Goal: Task Accomplishment & Management: Complete application form

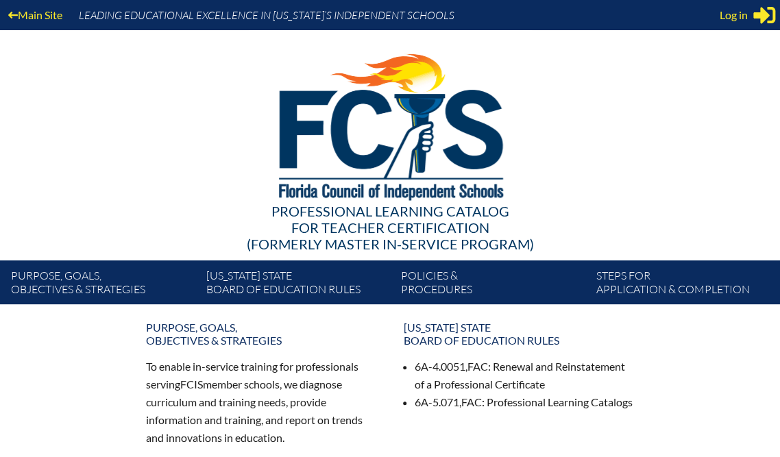
type input "[EMAIL_ADDRESS][DOMAIN_NAME]"
click at [745, 21] on div "Log in Close Sign in or register" at bounding box center [748, 15] width 56 height 22
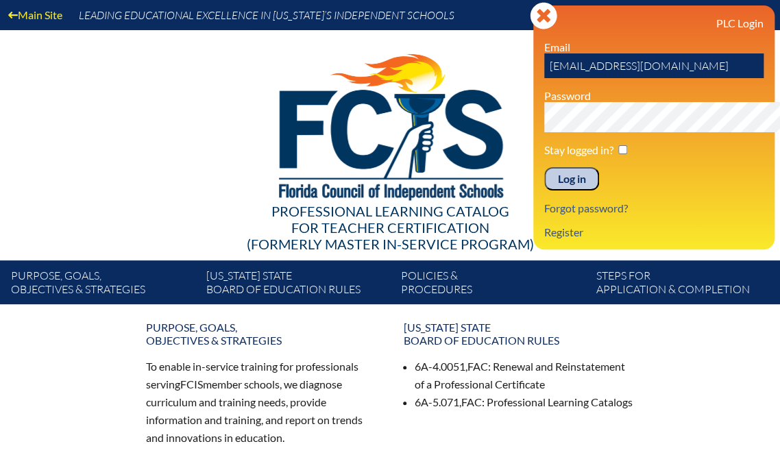
click at [544, 191] on input "Log in" at bounding box center [571, 178] width 55 height 23
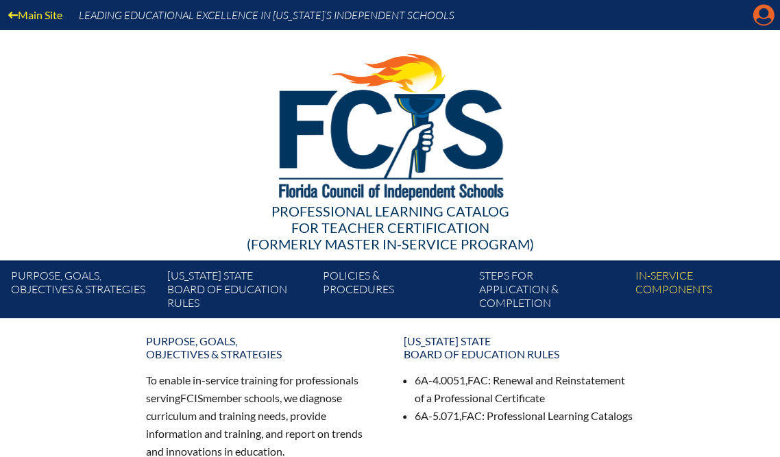
click at [767, 9] on icon at bounding box center [763, 15] width 21 height 21
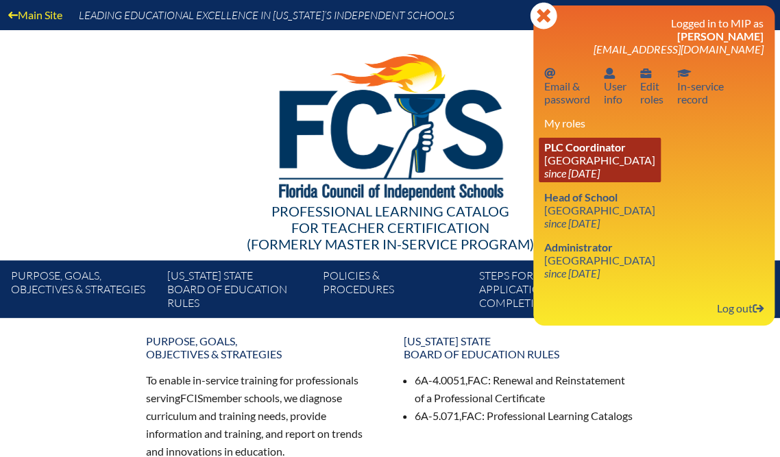
click at [607, 182] on link "PLC Coordinator Saddlebrook Preparatory School since 2016 Oct 6" at bounding box center [600, 160] width 122 height 45
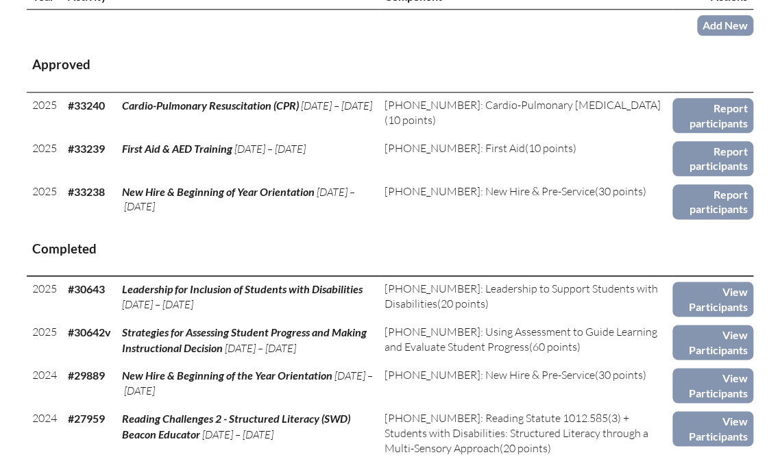
scroll to position [548, 0]
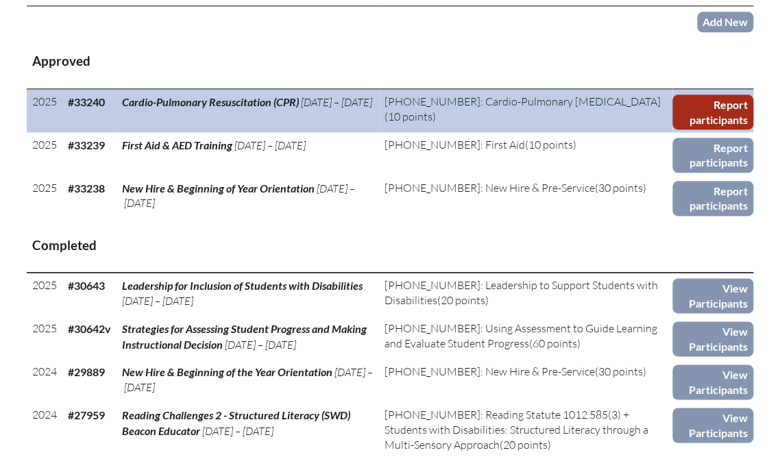
click at [673, 130] on link "Report participants" at bounding box center [713, 112] width 81 height 35
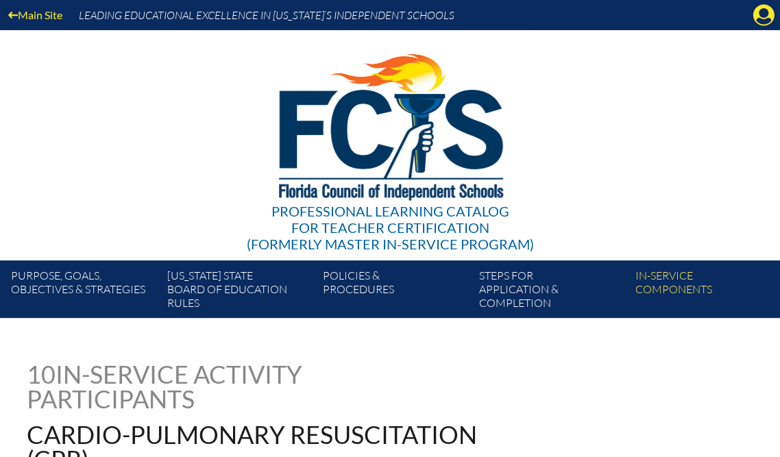
click at [630, 318] on link "Steps for application & completion" at bounding box center [552, 292] width 156 height 52
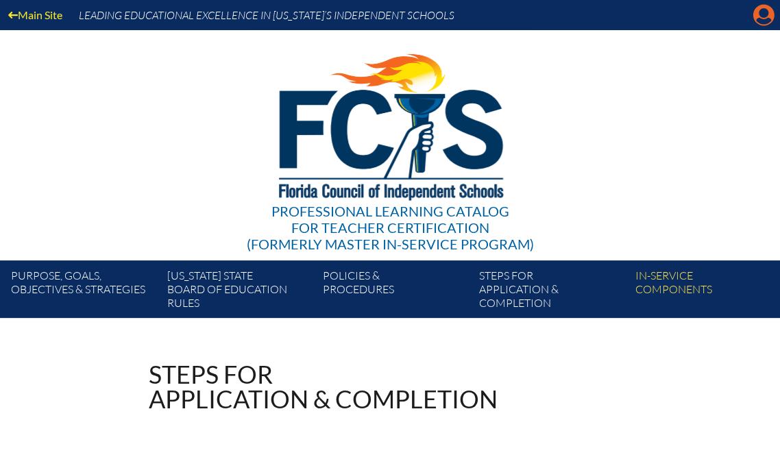
click at [761, 16] on icon "Manage account" at bounding box center [764, 15] width 22 height 22
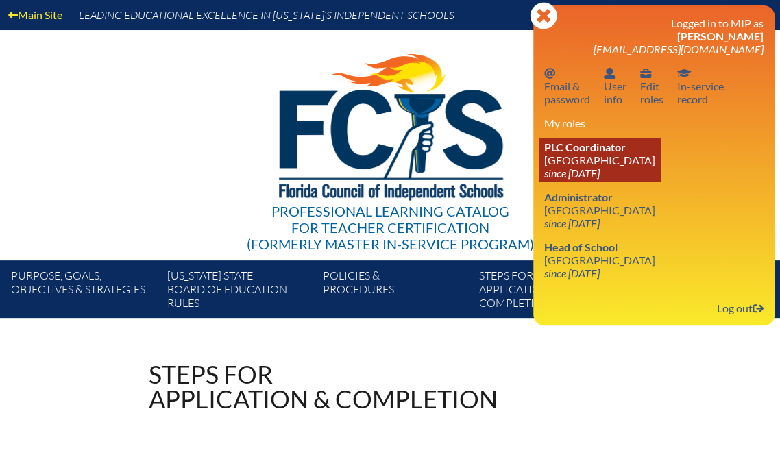
click at [631, 182] on link "PLC Coordinator Saddlebrook Preparatory School since 2016 Oct 6" at bounding box center [600, 160] width 122 height 45
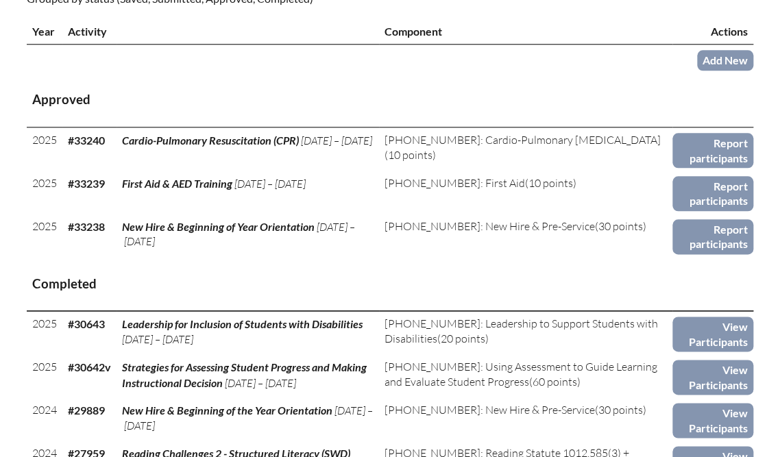
scroll to position [603, 0]
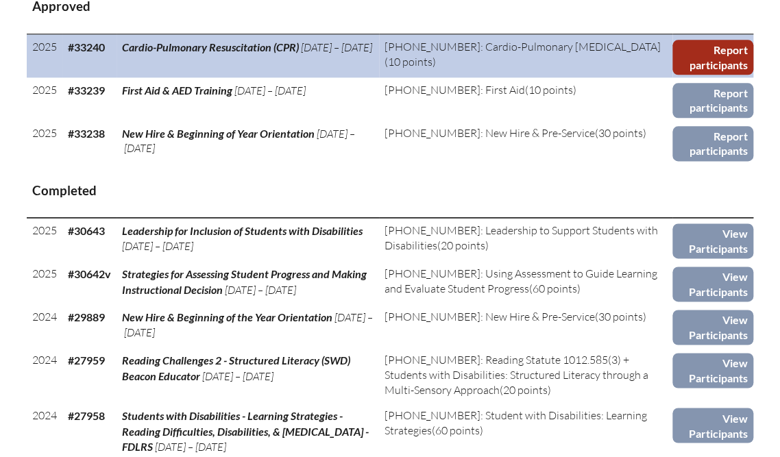
click at [699, 75] on link "Report participants" at bounding box center [713, 57] width 81 height 35
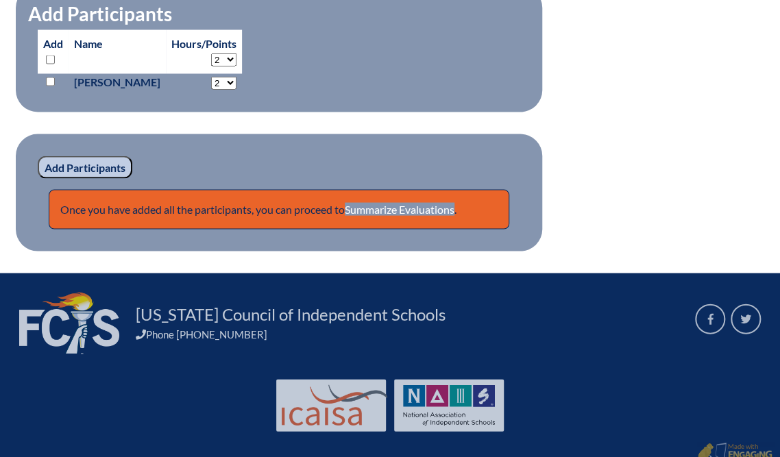
scroll to position [1097, 0]
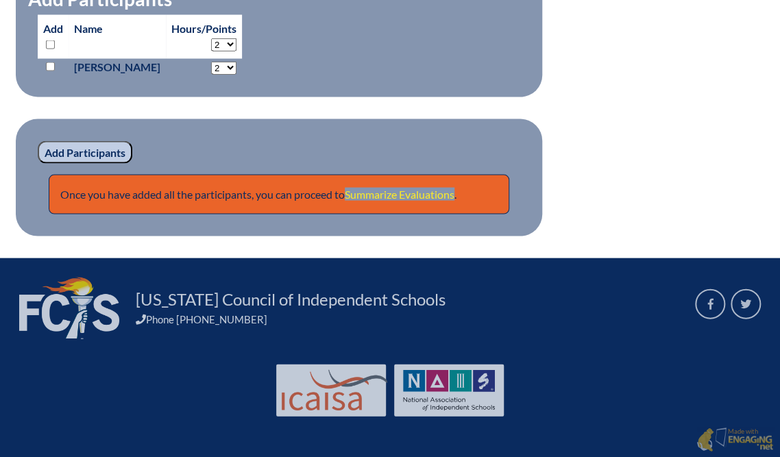
click at [455, 200] on link "Summarize Evaluations" at bounding box center [400, 193] width 110 height 13
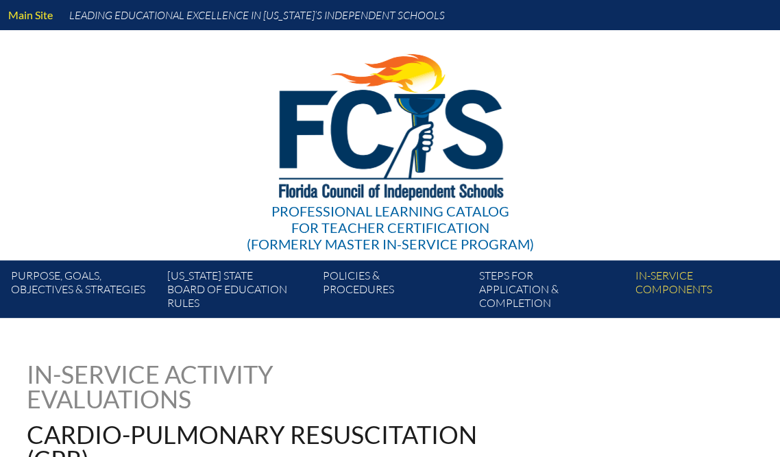
type input "0"
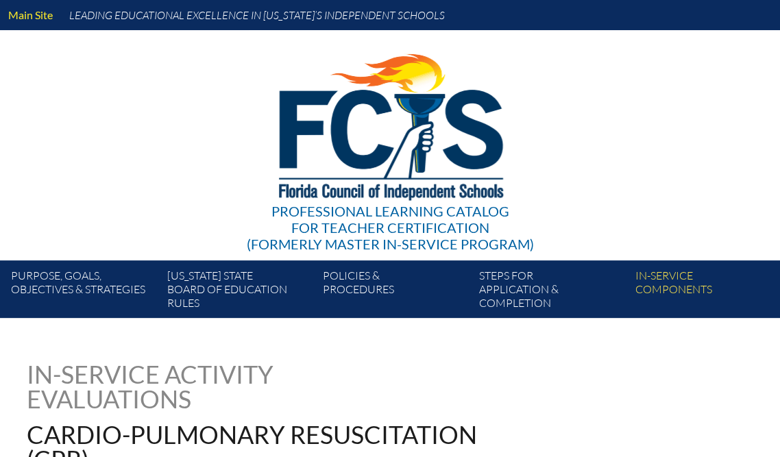
type input "0"
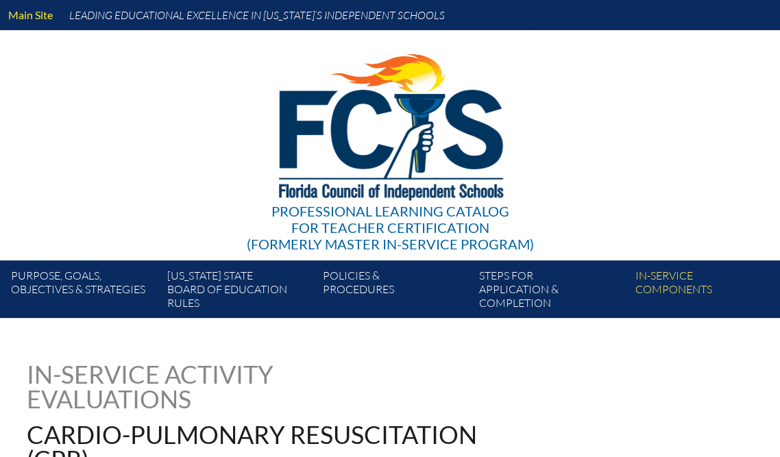
type input "0"
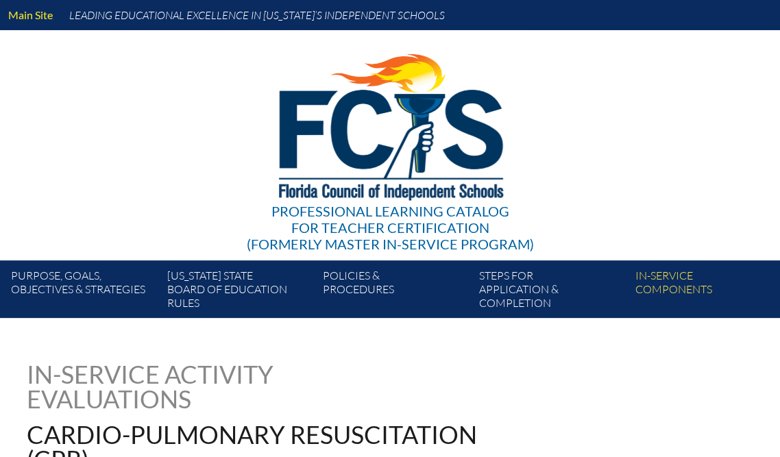
type input "0"
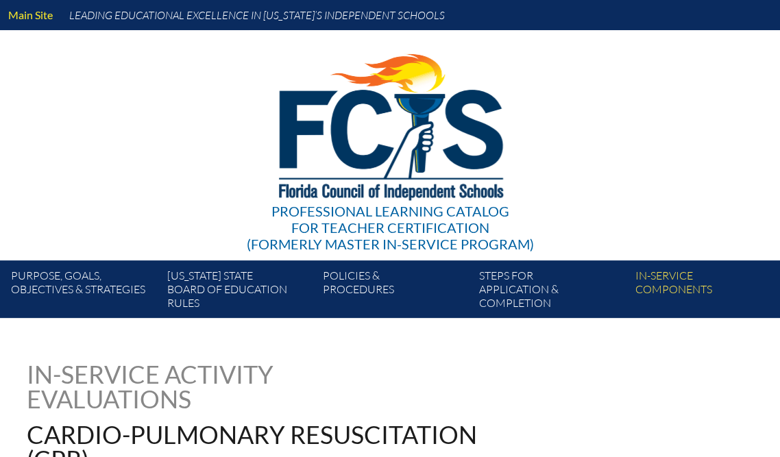
type input "0"
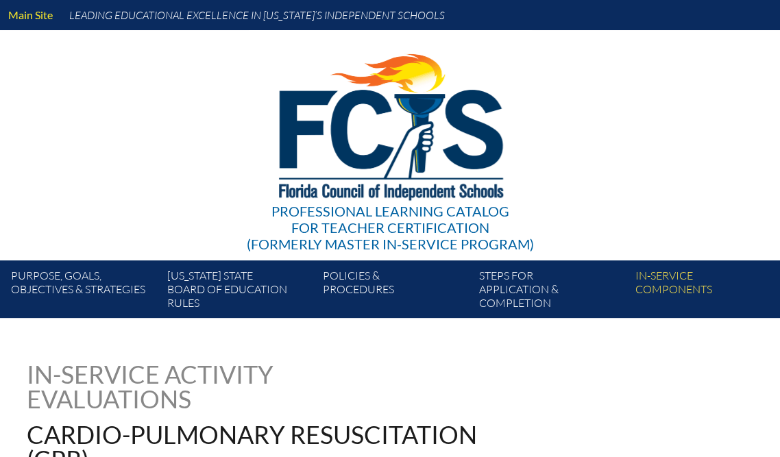
type input "0"
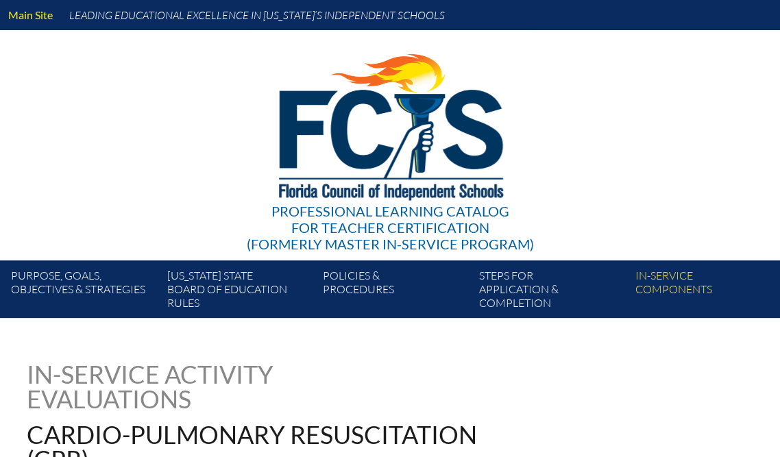
type input "0"
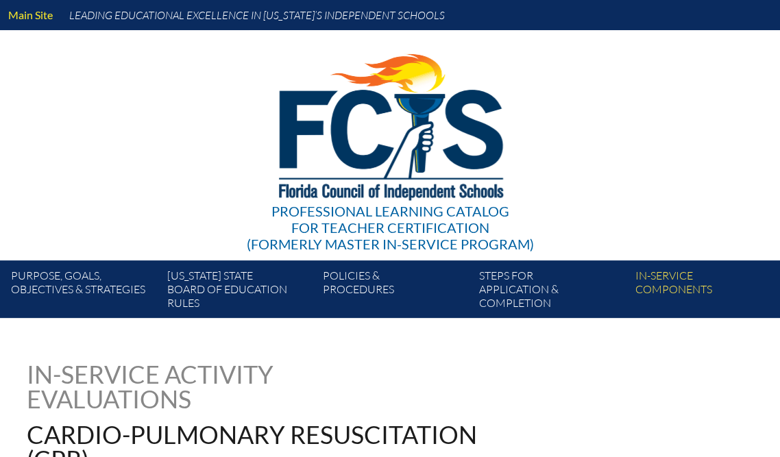
type input "0"
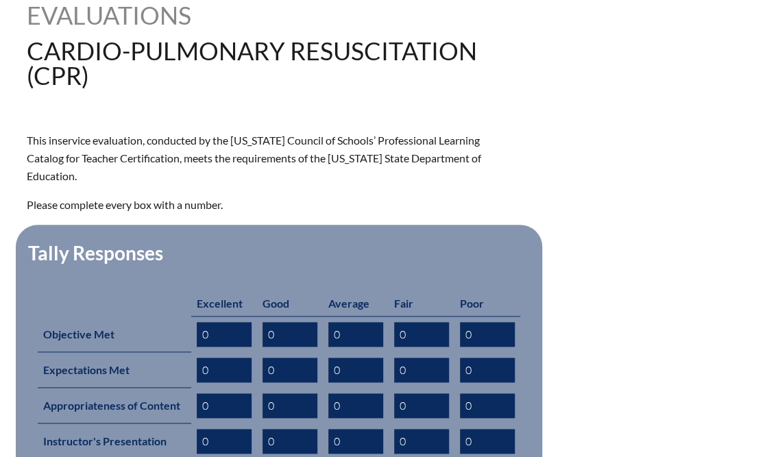
scroll to position [603, 0]
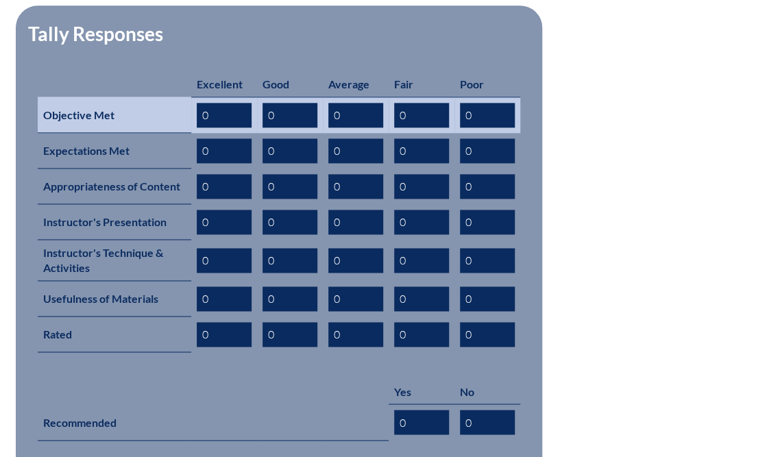
click at [252, 128] on input "0" at bounding box center [224, 115] width 55 height 25
type input "3"
type input "5"
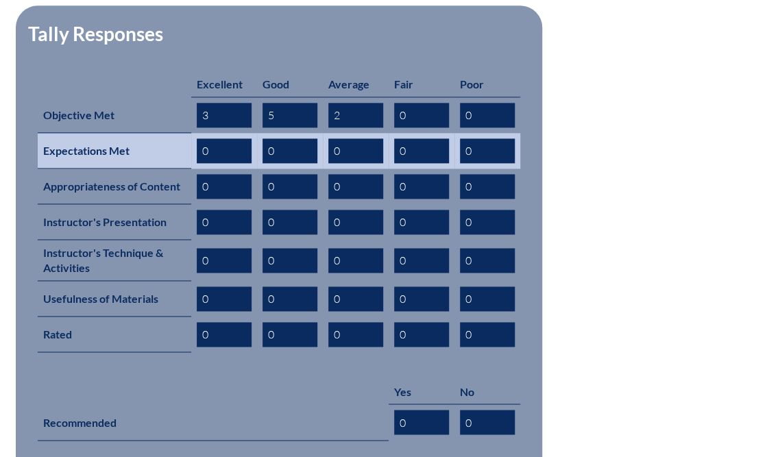
type input "2"
click at [252, 163] on input "0" at bounding box center [224, 150] width 55 height 25
type input "0"
type input "2"
type input "5"
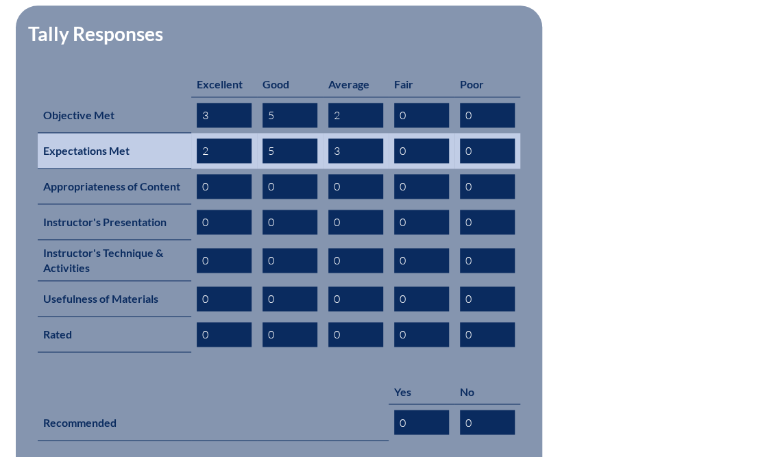
type input "3"
type input "4"
type input "2"
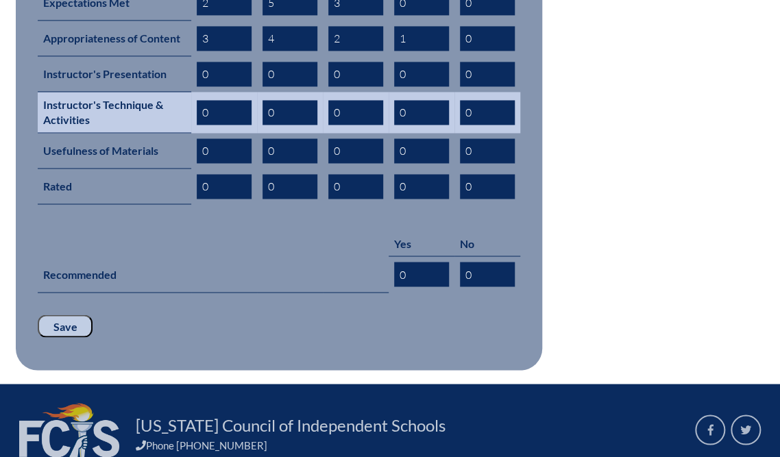
scroll to position [768, 0]
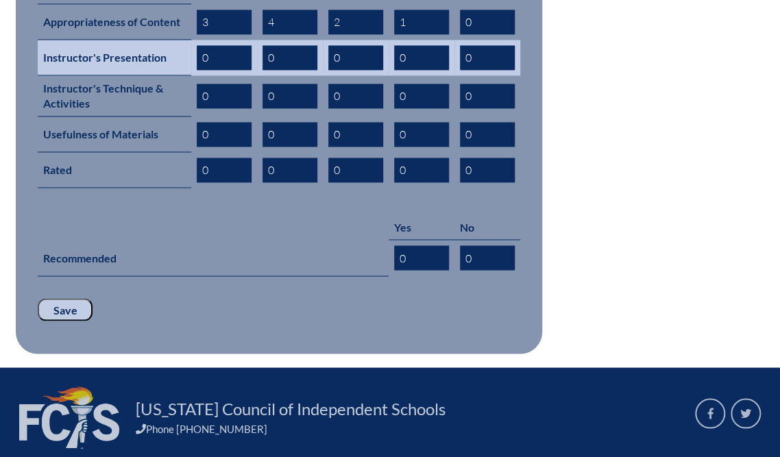
type input "1"
click at [252, 70] on input "0" at bounding box center [224, 57] width 55 height 25
type input "2"
type input "5"
type input "2"
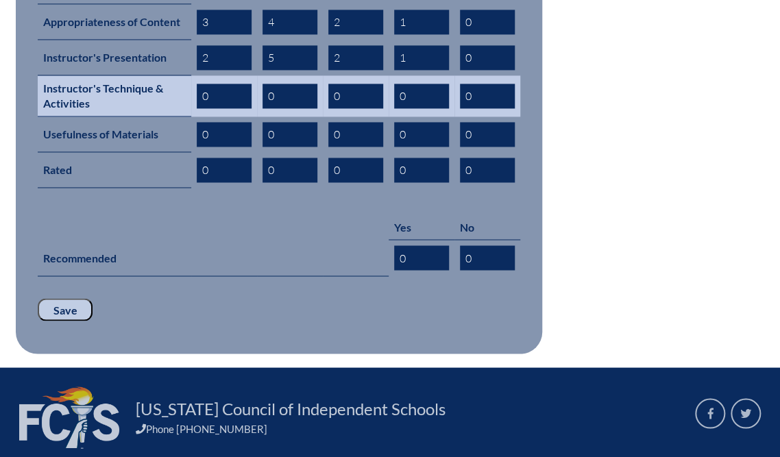
type input "1"
click at [252, 108] on input "0" at bounding box center [224, 96] width 55 height 25
type input "3"
type input "4"
type input "1"
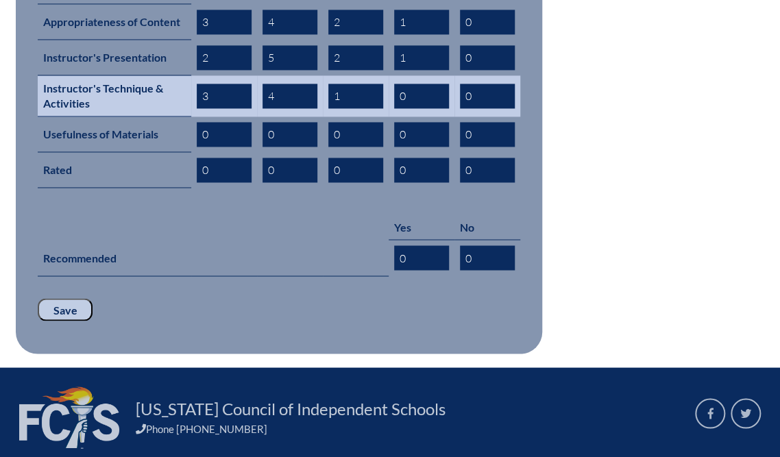
type input "3"
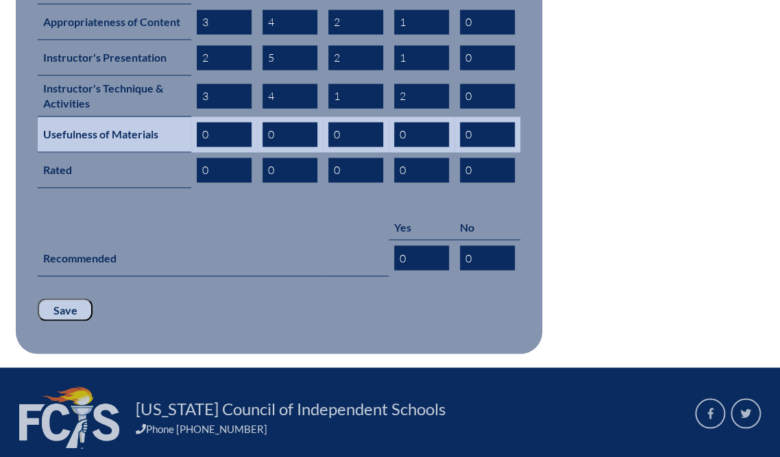
type input "2"
click at [252, 147] on input "0" at bounding box center [224, 134] width 55 height 25
type input "3"
type input "4"
type input "2"
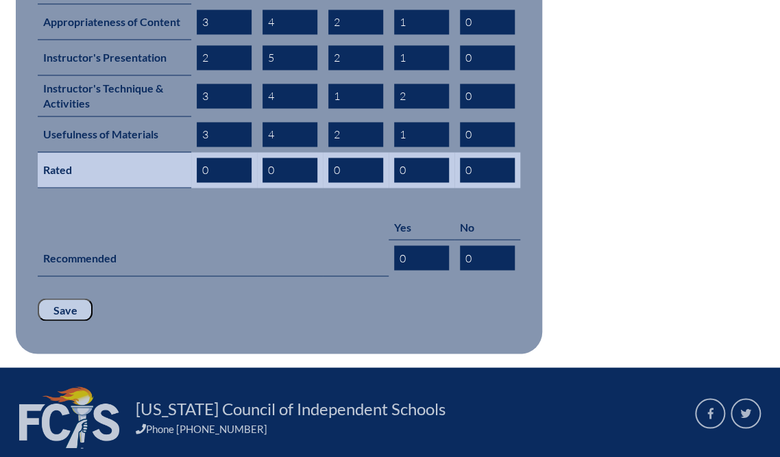
type input "1"
click at [252, 182] on input "0" at bounding box center [224, 170] width 55 height 25
type input "3"
type input "4"
type input "2"
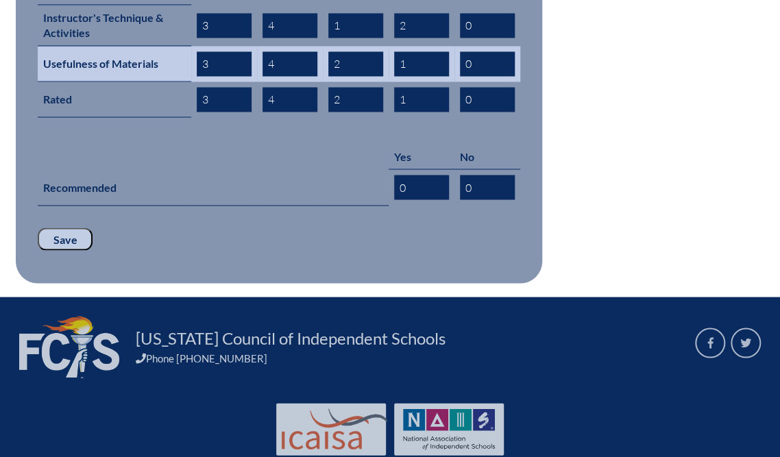
scroll to position [932, 0]
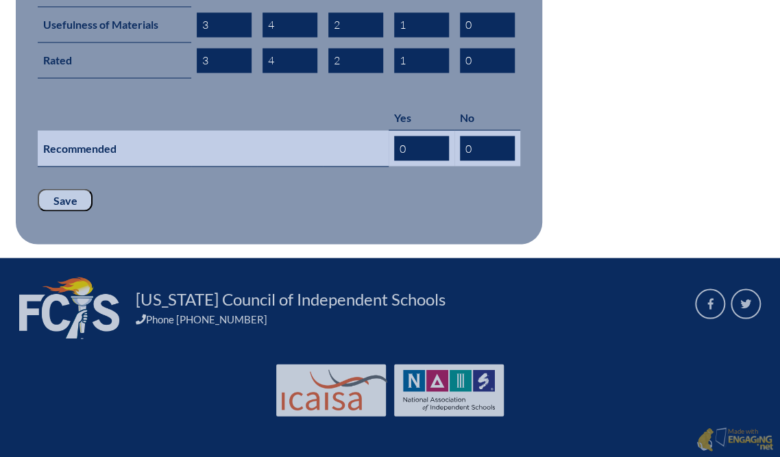
type input "1"
click at [449, 160] on input "0" at bounding box center [421, 148] width 55 height 25
type input "7"
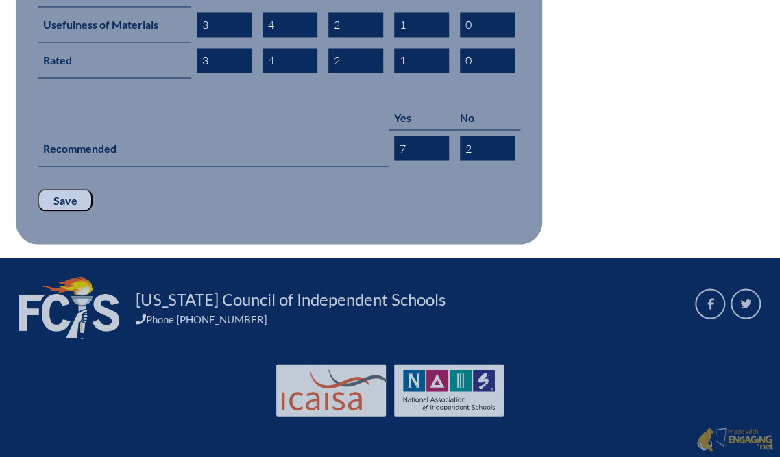
type input "2"
click at [84, 212] on input "Save" at bounding box center [65, 200] width 55 height 23
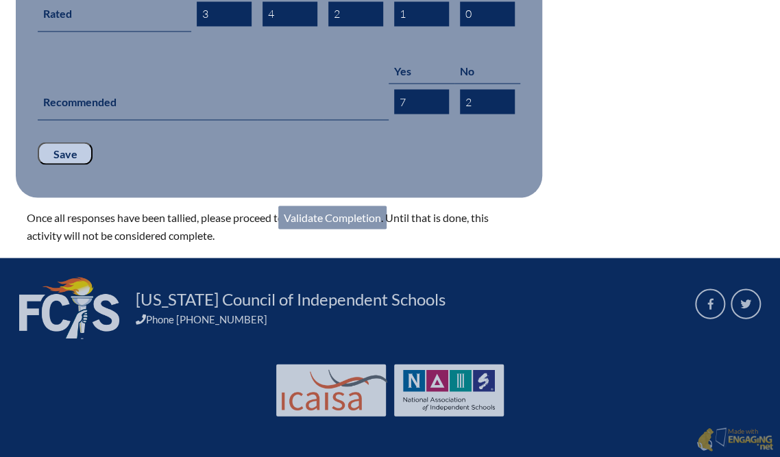
scroll to position [1248, 0]
click at [387, 206] on link "Validate Completion" at bounding box center [332, 217] width 108 height 23
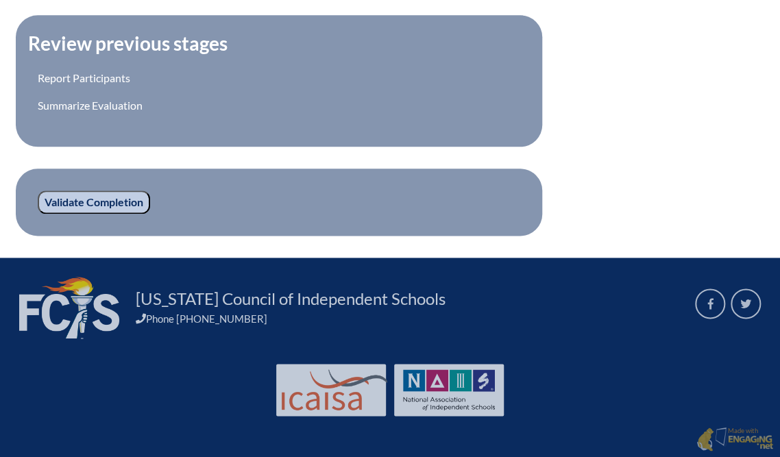
scroll to position [777, 0]
click at [121, 191] on input "Validate Completion" at bounding box center [94, 202] width 112 height 23
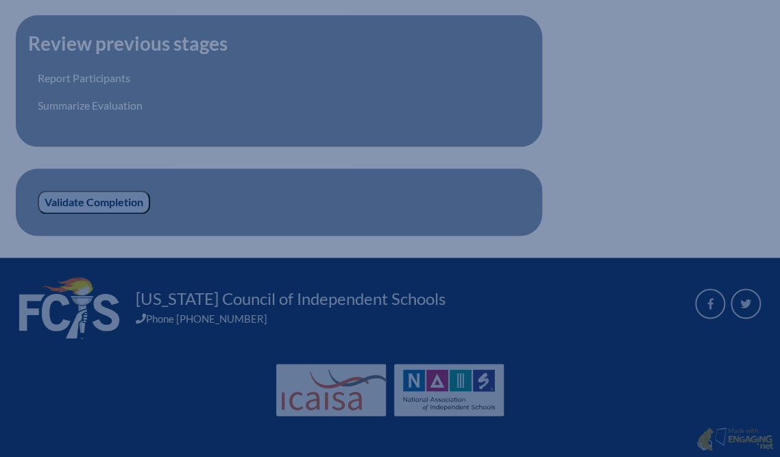
click at [124, 191] on input "Validate Completion" at bounding box center [94, 202] width 112 height 23
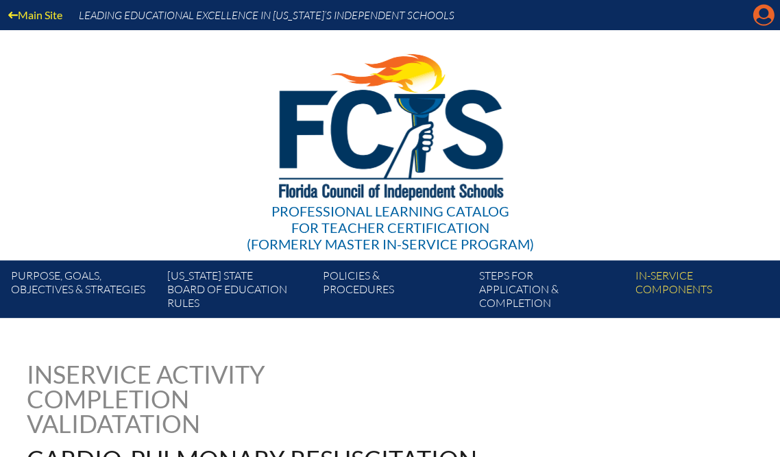
click at [762, 18] on icon "Manage account" at bounding box center [764, 15] width 22 height 22
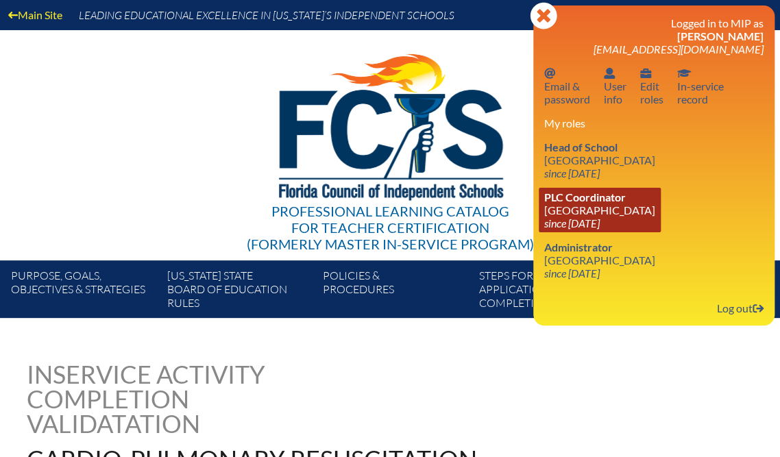
click at [609, 232] on link "PLC Coordinator Saddlebrook Preparatory School since 2016 Oct 6" at bounding box center [600, 210] width 122 height 45
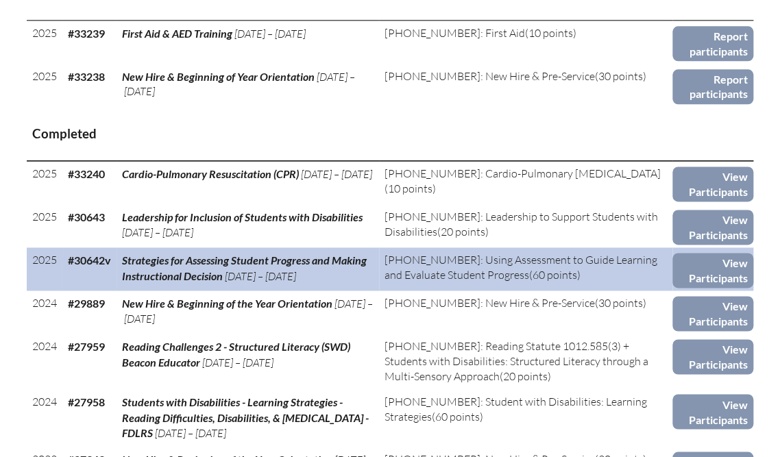
scroll to position [768, 0]
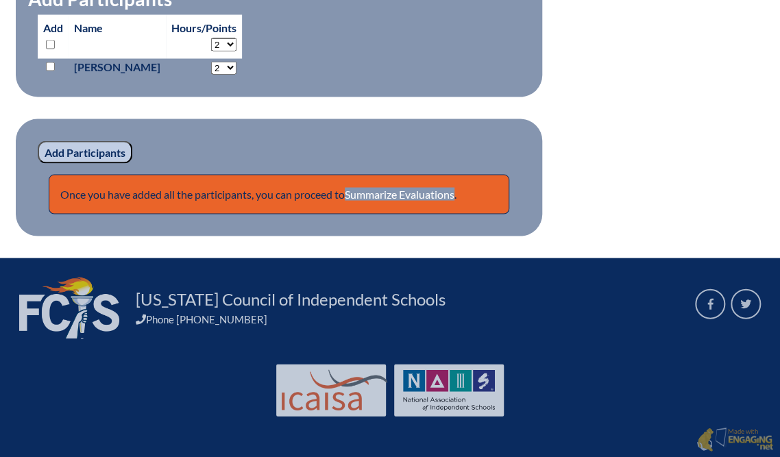
scroll to position [1152, 0]
click at [455, 200] on link "Summarize Evaluations" at bounding box center [400, 193] width 110 height 13
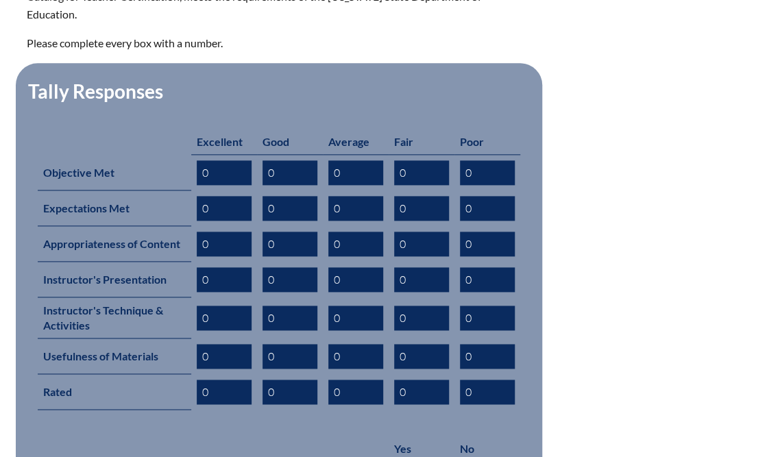
scroll to position [548, 0]
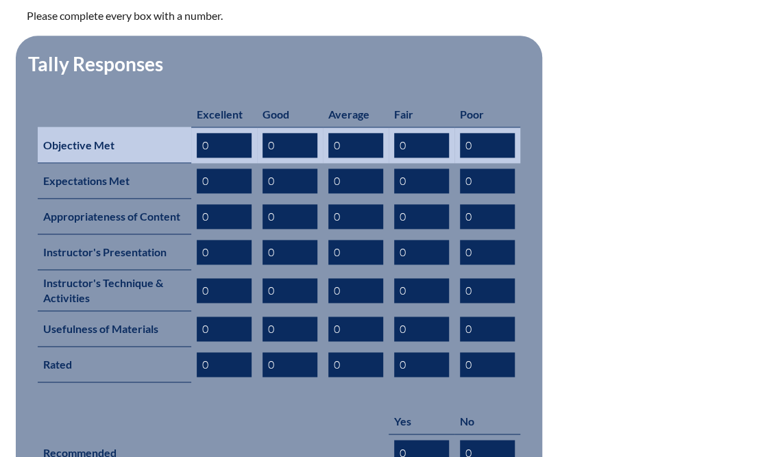
drag, startPoint x: 284, startPoint y: 337, endPoint x: 247, endPoint y: 332, distance: 36.7
click at [247, 158] on input "0" at bounding box center [224, 145] width 55 height 25
type input "3"
type input "4"
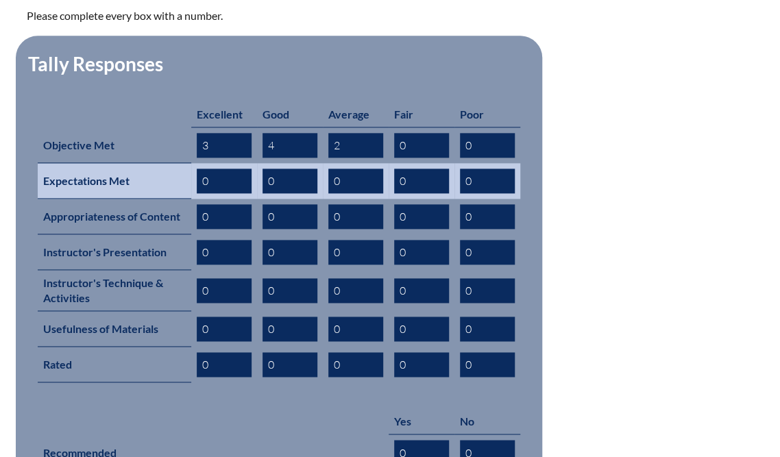
type input "2"
type input "5"
type input "3"
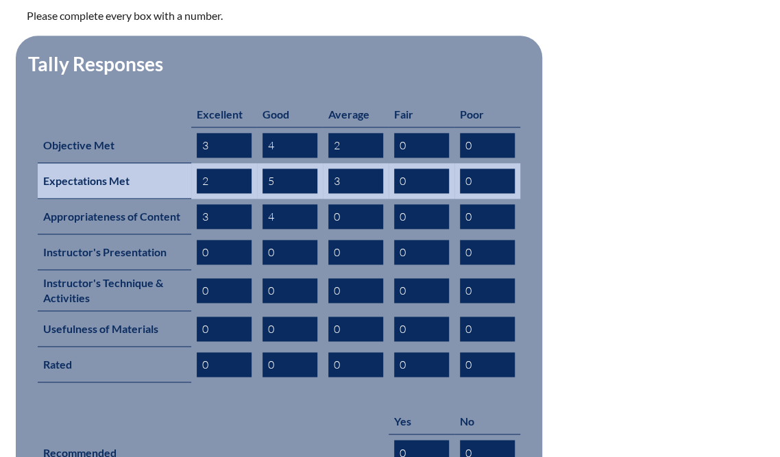
type input "4"
type input "2"
type input "1"
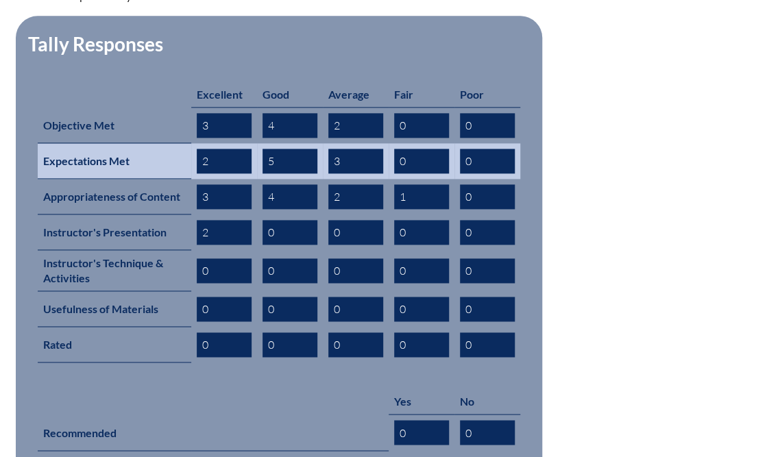
type input "2"
type input "5"
type input "2"
type input "1"
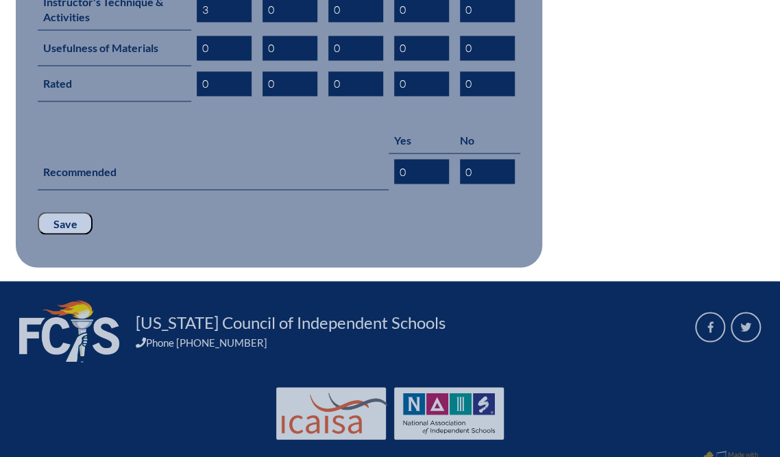
type input "3"
type input "4"
type input "1"
type input "2"
type input "3"
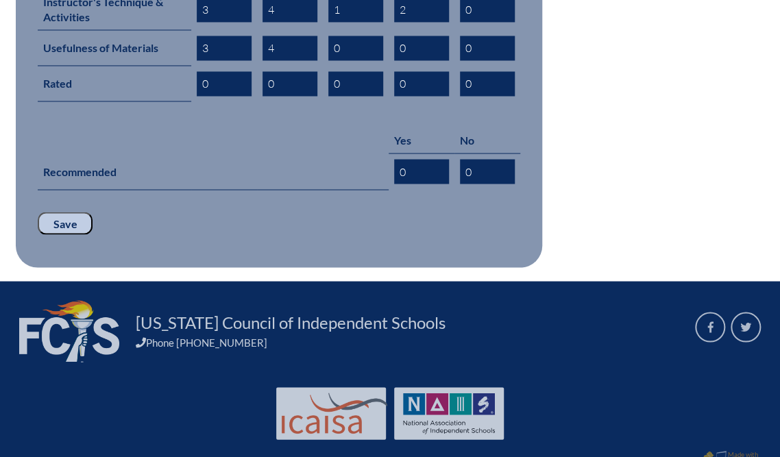
type input "4"
type input "2"
type input "1"
type input "3"
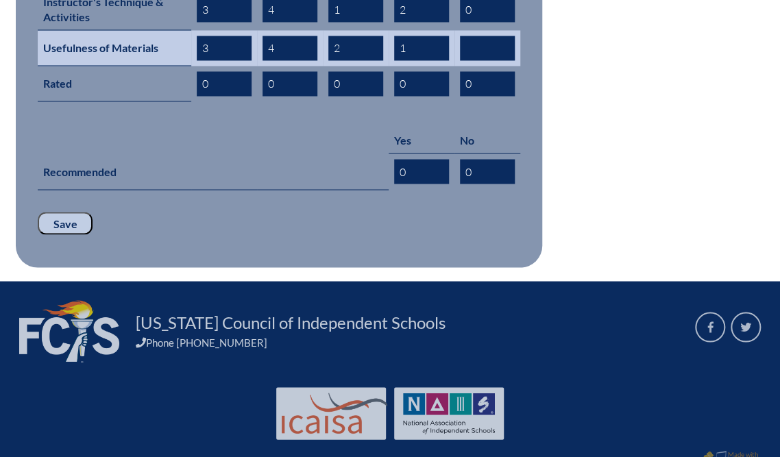
click at [515, 60] on input "text" at bounding box center [487, 48] width 55 height 25
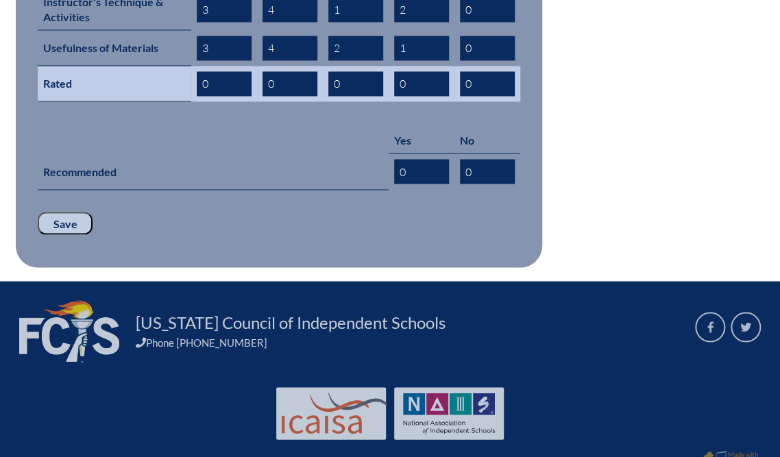
type input "0"
type input "3"
type input "4"
type input "2"
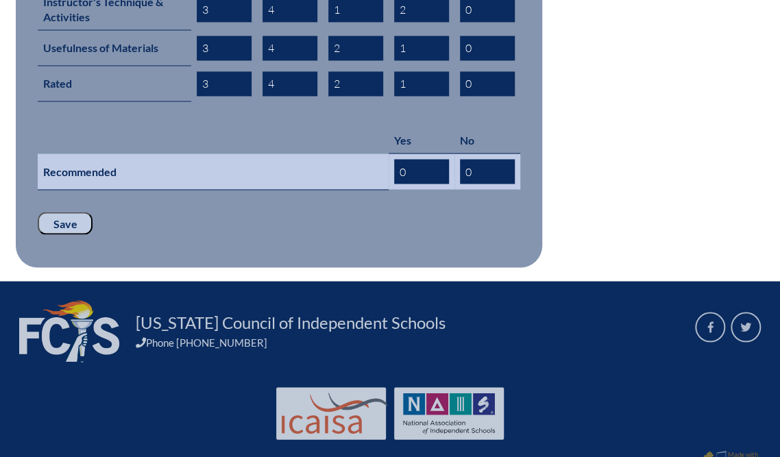
type input "1"
click at [449, 184] on input "0" at bounding box center [421, 171] width 55 height 25
type input "8"
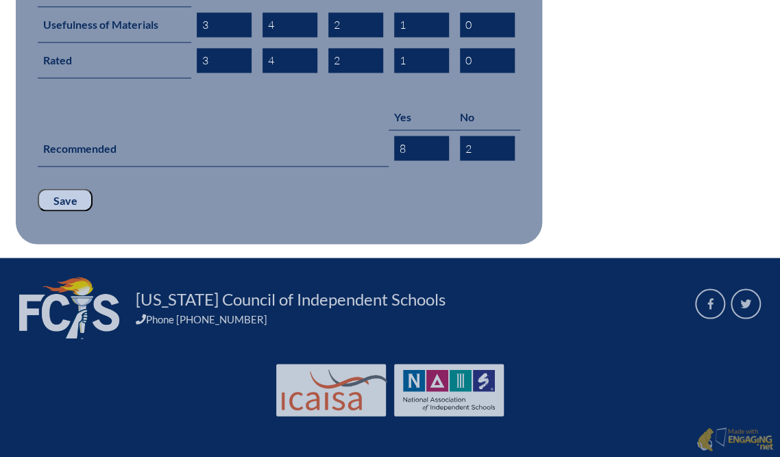
type input "2"
click at [80, 212] on input "Save" at bounding box center [65, 200] width 55 height 23
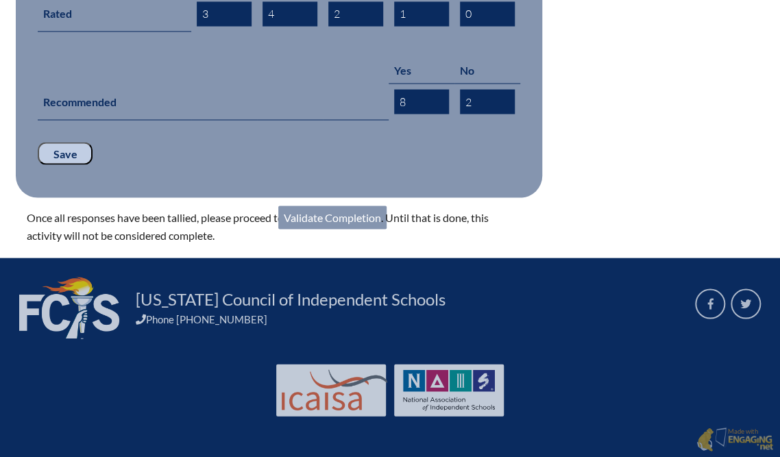
scroll to position [1042, 0]
click at [387, 229] on link "Validate Completion" at bounding box center [332, 217] width 108 height 23
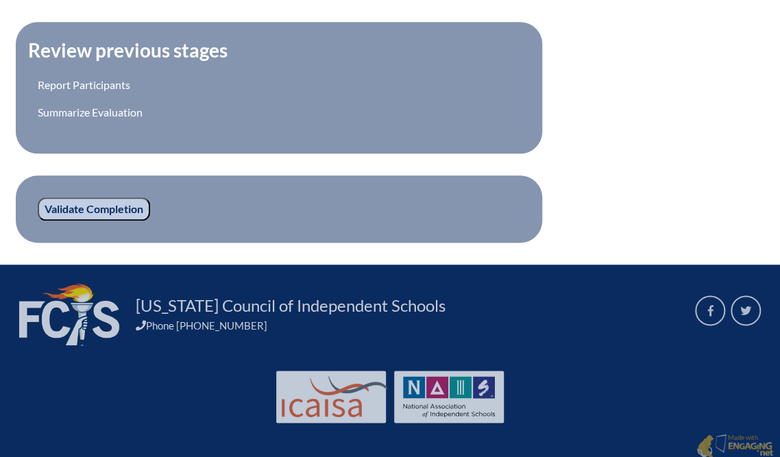
scroll to position [603, 0]
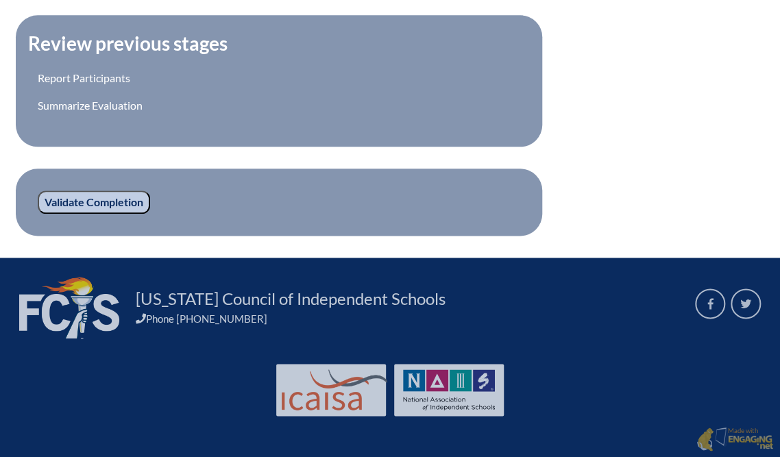
click at [135, 214] on input "Validate Completion" at bounding box center [94, 202] width 112 height 23
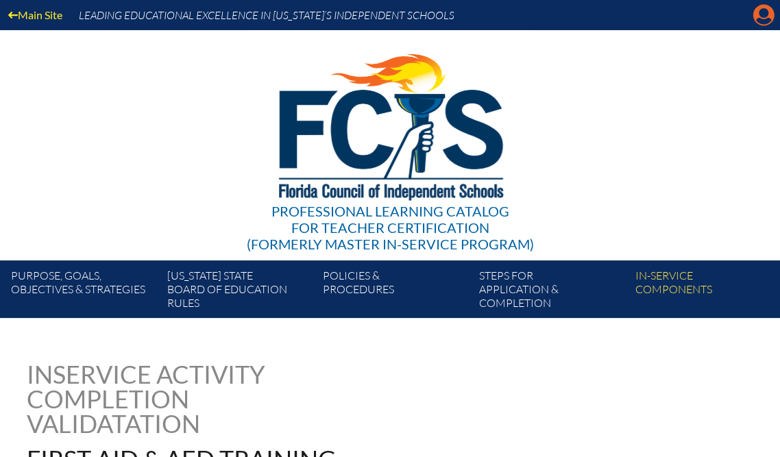
click at [760, 26] on icon "Manage account" at bounding box center [764, 15] width 22 height 22
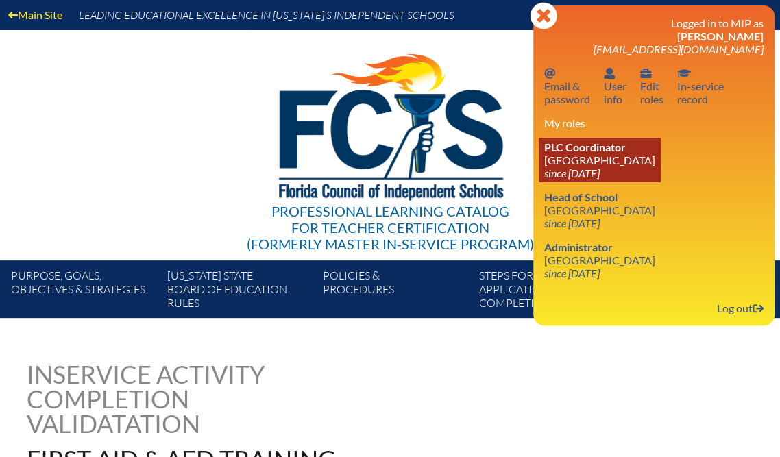
click at [618, 182] on link "PLC Coordinator [GEOGRAPHIC_DATA] since [DATE]" at bounding box center [600, 160] width 122 height 45
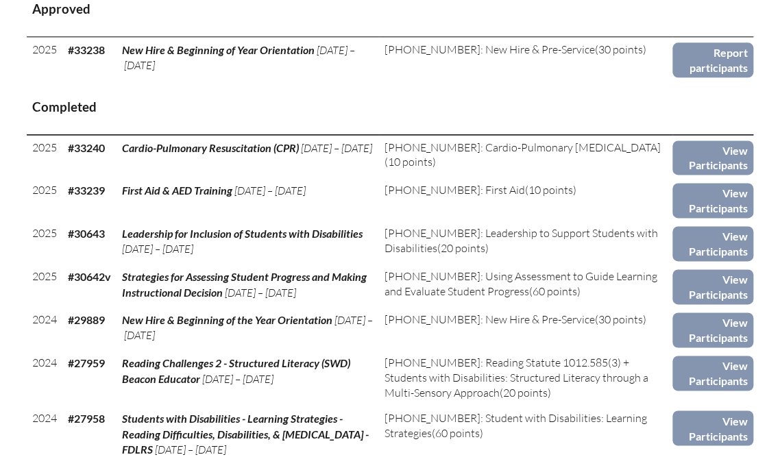
scroll to position [713, 0]
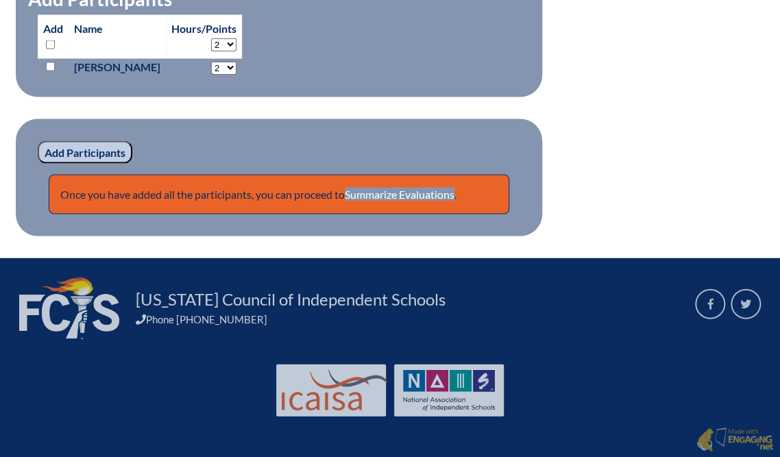
scroll to position [1152, 0]
click at [455, 200] on link "Summarize Evaluations" at bounding box center [400, 193] width 110 height 13
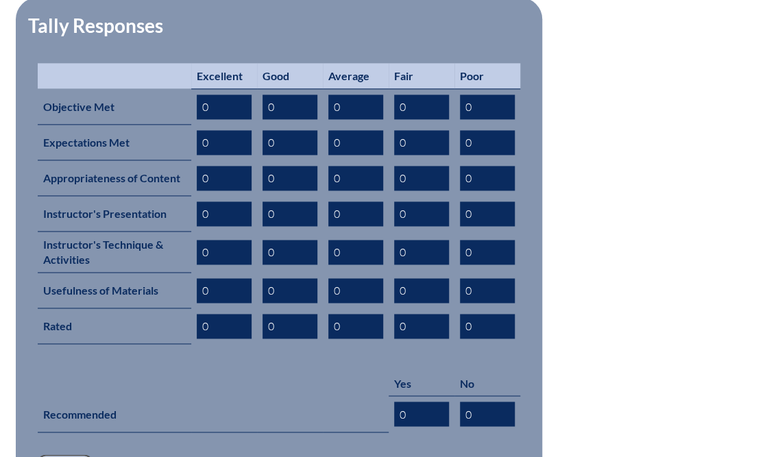
scroll to position [768, 0]
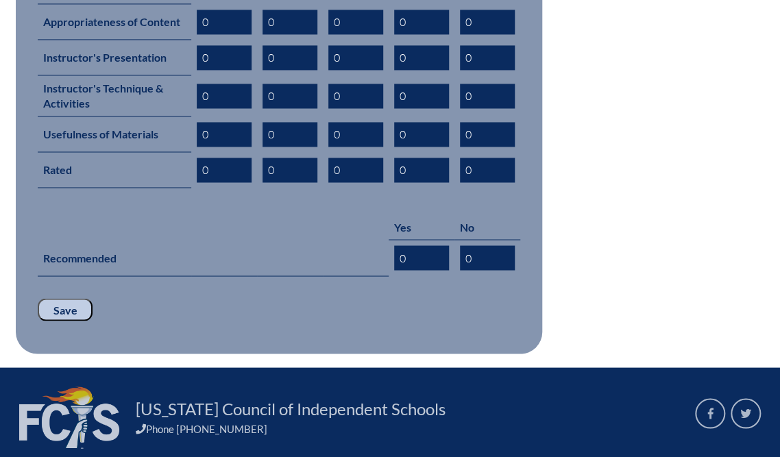
type input "10"
type input "9"
type input "1"
type input "10"
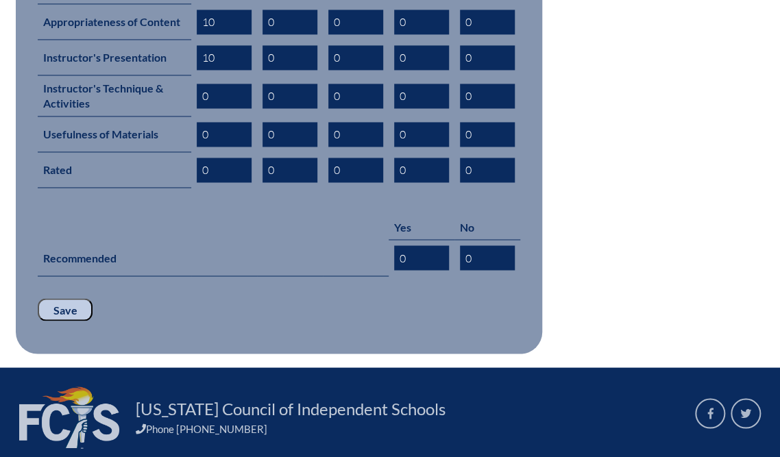
type input "10"
type input "9"
type input "1"
type input "9"
type input "1"
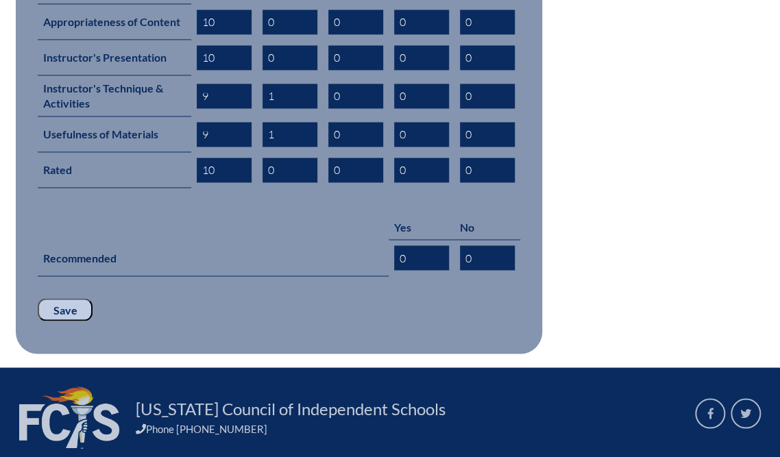
type input "10"
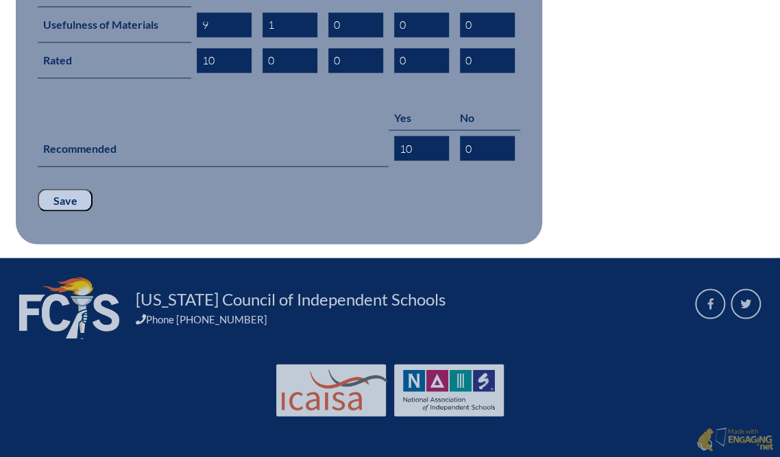
type input "10"
click at [71, 212] on input "Save" at bounding box center [65, 200] width 55 height 23
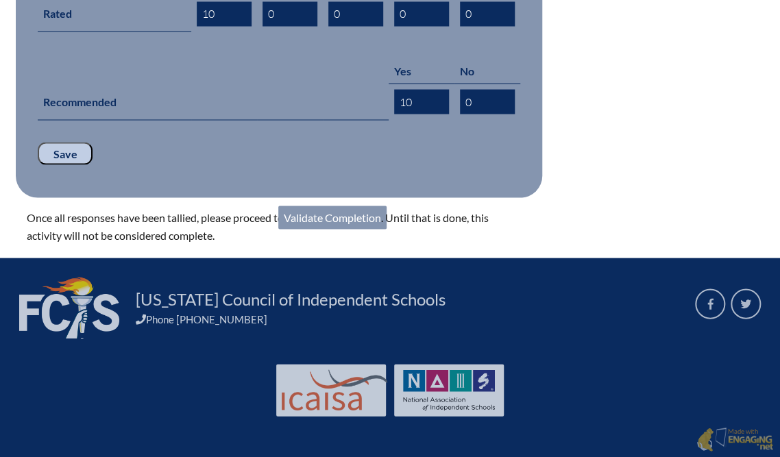
scroll to position [1207, 0]
click at [387, 229] on link "Validate Completion" at bounding box center [332, 217] width 108 height 23
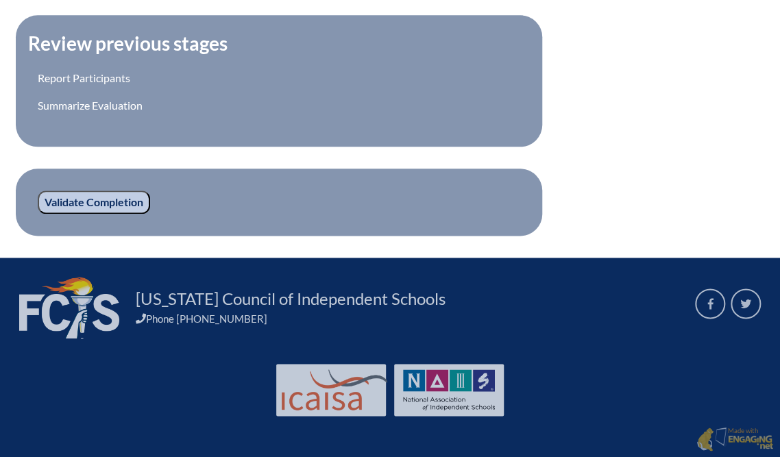
scroll to position [713, 0]
click at [136, 214] on input "Validate Completion" at bounding box center [94, 202] width 112 height 23
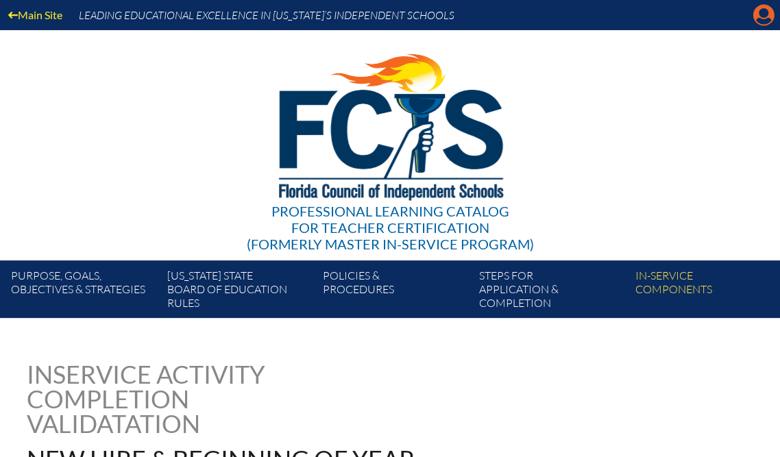
click at [753, 22] on icon "Manage account" at bounding box center [764, 15] width 22 height 22
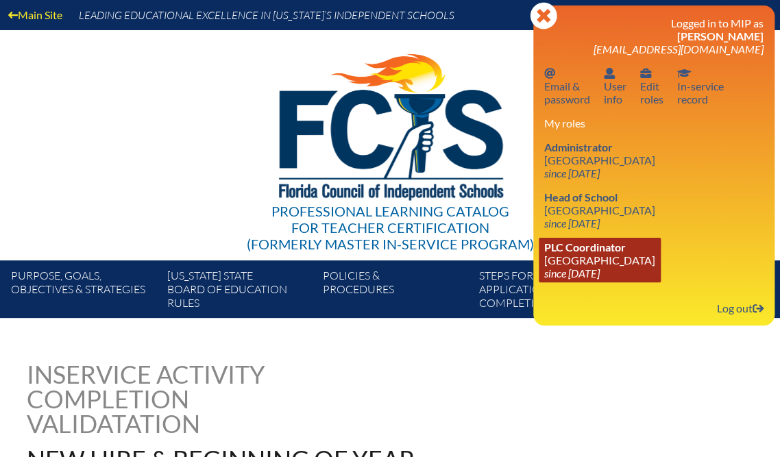
click at [623, 282] on link "PLC Coordinator Saddlebrook Preparatory School since 2016 Oct 6" at bounding box center [600, 260] width 122 height 45
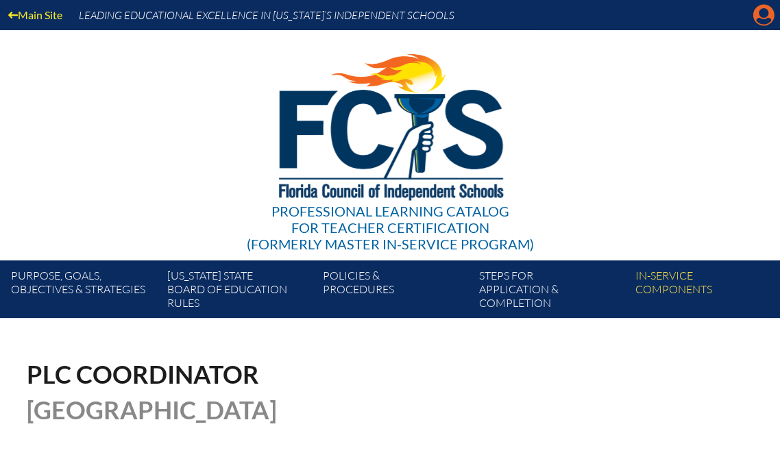
click at [760, 15] on icon "Manage account" at bounding box center [764, 15] width 22 height 22
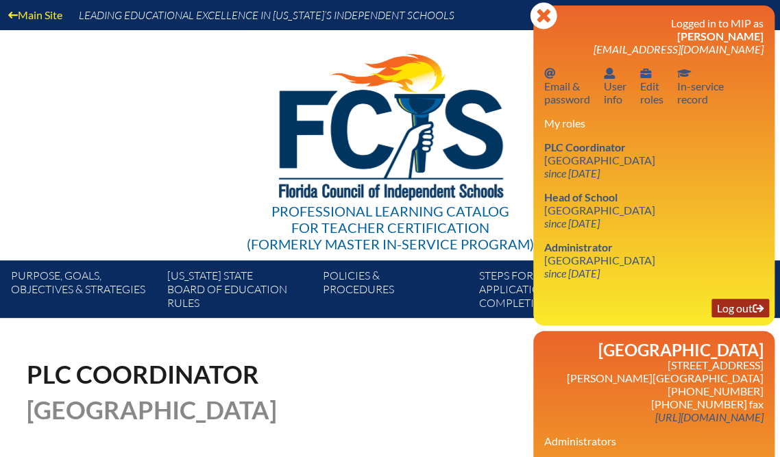
click at [735, 317] on link "Log out Log out" at bounding box center [741, 308] width 58 height 19
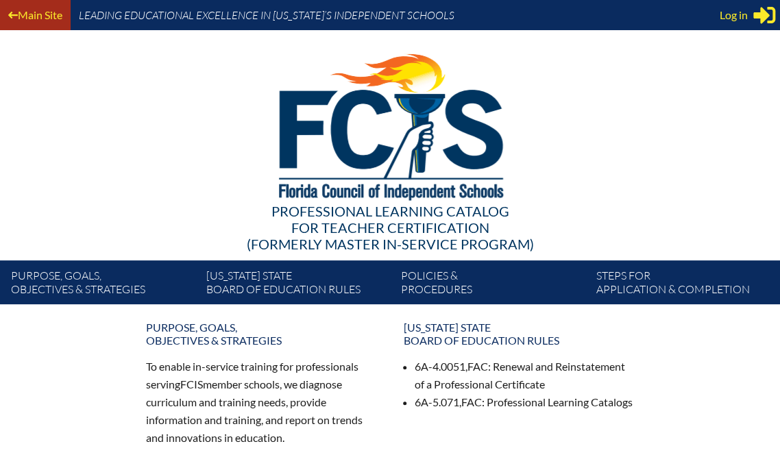
type input "[EMAIL_ADDRESS][DOMAIN_NAME]"
click at [62, 19] on link "Main Site" at bounding box center [35, 14] width 65 height 19
